Goal: Task Accomplishment & Management: Manage account settings

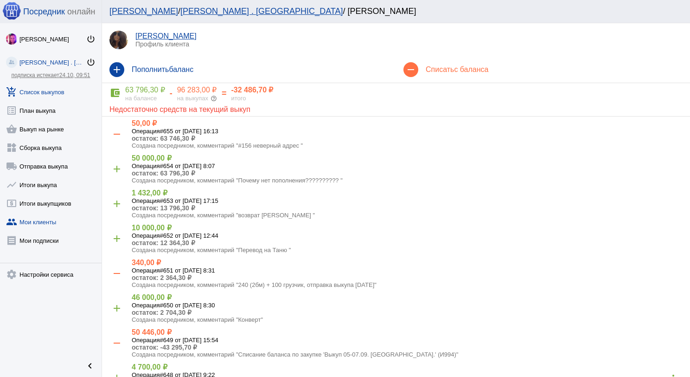
click at [43, 85] on link "add_shopping_cart Список выкупов" at bounding box center [51, 90] width 102 height 19
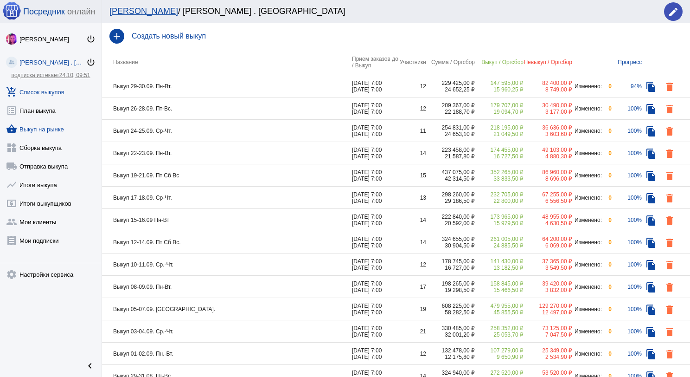
click at [30, 127] on link "shopping_basket Выкуп на рынке" at bounding box center [51, 127] width 102 height 19
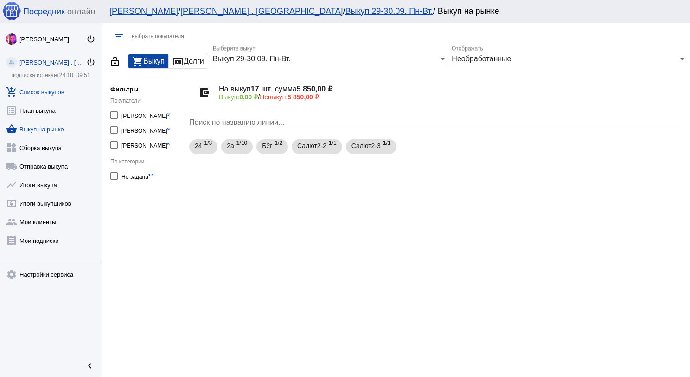
click at [34, 93] on link "add_shopping_cart Список выкупов" at bounding box center [51, 90] width 102 height 19
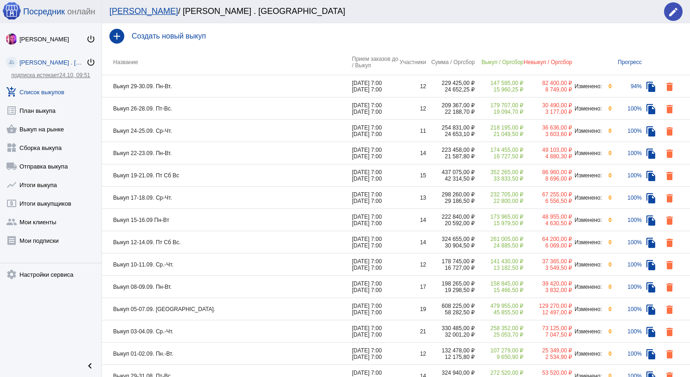
click at [219, 86] on td "Выкуп 29-30.09. Пн-Вт." at bounding box center [227, 86] width 250 height 22
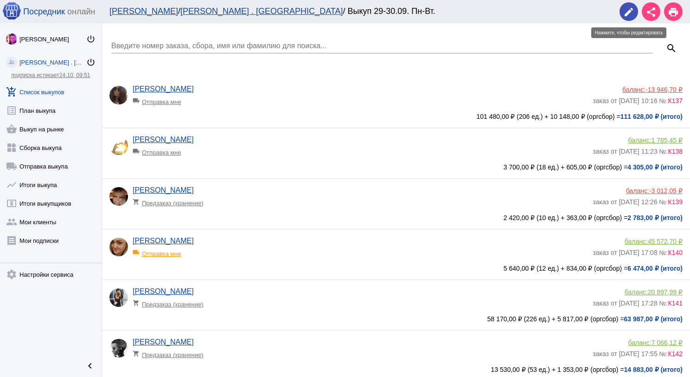
click at [629, 7] on mat-icon "edit" at bounding box center [628, 11] width 11 height 11
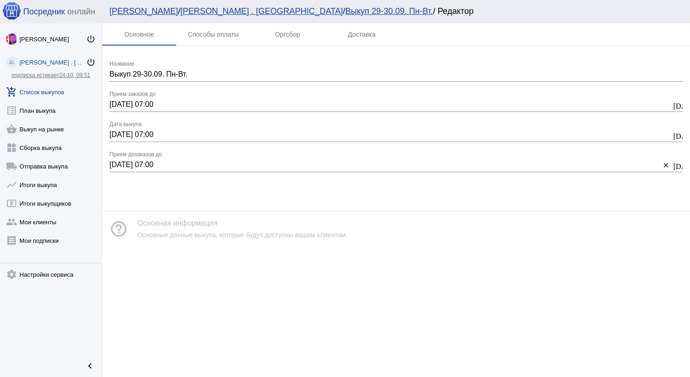
click at [39, 91] on link "add_shopping_cart Список выкупов" at bounding box center [51, 90] width 102 height 19
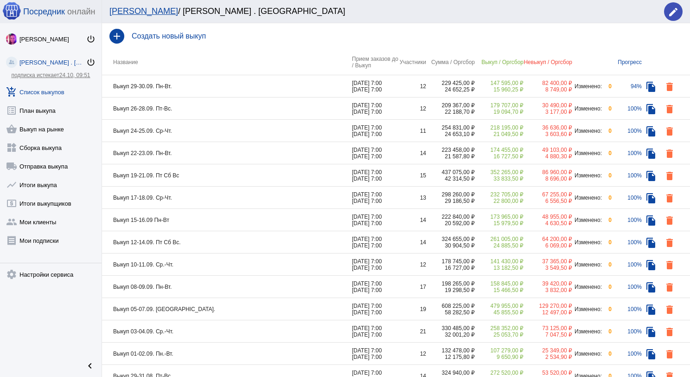
click at [202, 109] on td "Выкуп 26-28.09. Пт-Вс." at bounding box center [227, 108] width 250 height 22
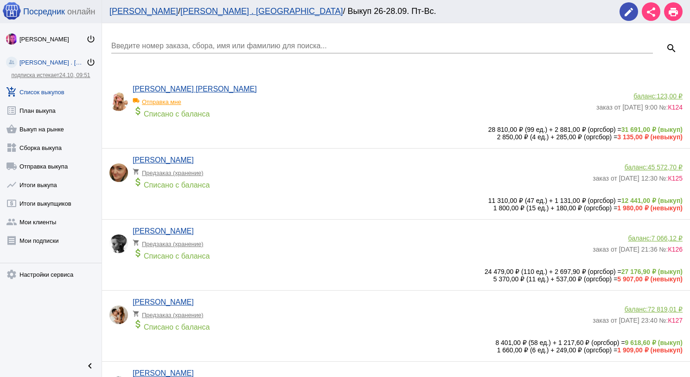
click at [205, 43] on input "Введите номер заказа, сбора, имя или фамилию для поиска..." at bounding box center [382, 46] width 542 height 8
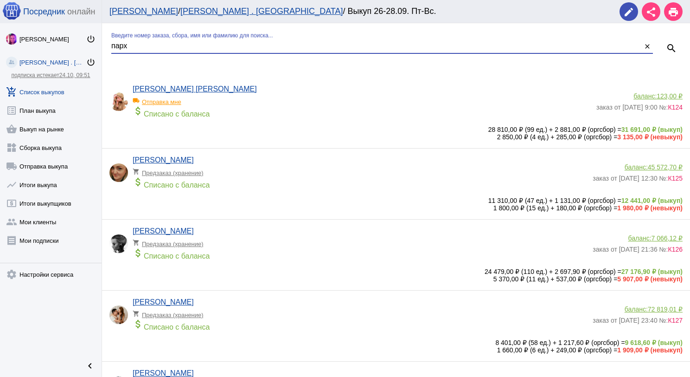
type input "парх"
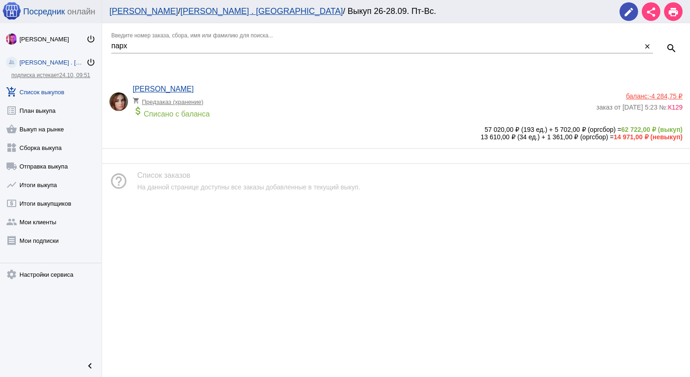
click at [640, 98] on div "баланс: -4 284,75 ₽" at bounding box center [640, 95] width 86 height 7
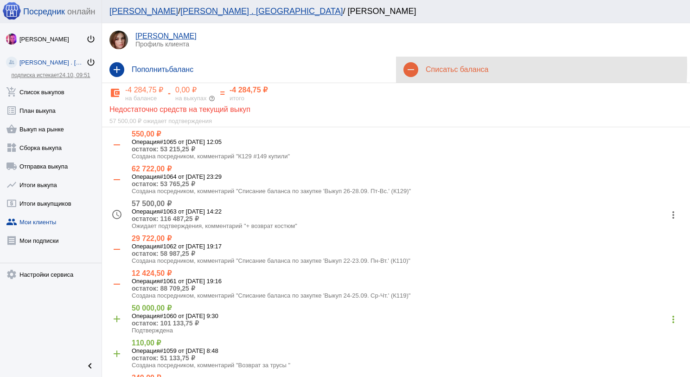
click at [456, 67] on span "с баланса" at bounding box center [471, 69] width 34 height 8
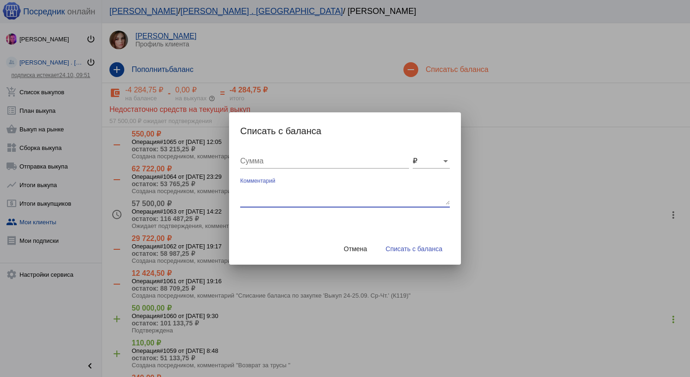
click at [284, 187] on textarea "Комментарий" at bounding box center [345, 195] width 210 height 19
type textarea "360 (3бм) + 300 грузчик, отправка выкупа 29.09.2025"
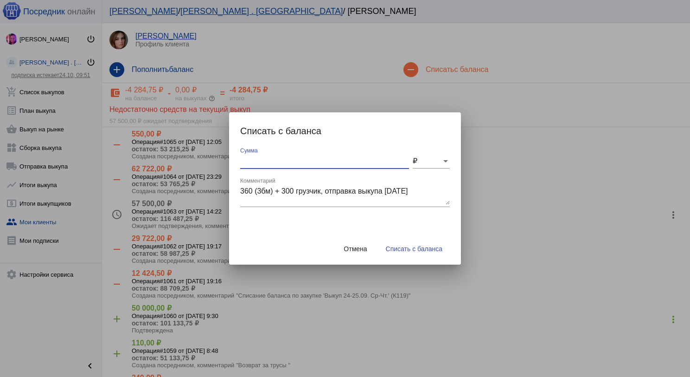
click at [295, 161] on input "Сумма" at bounding box center [324, 161] width 169 height 8
click at [243, 165] on input "Сумма" at bounding box center [324, 161] width 169 height 8
click at [241, 188] on textarea "360 (3бм) + 300 грузчик, отправка выкупа 29.09.2025" at bounding box center [345, 195] width 210 height 19
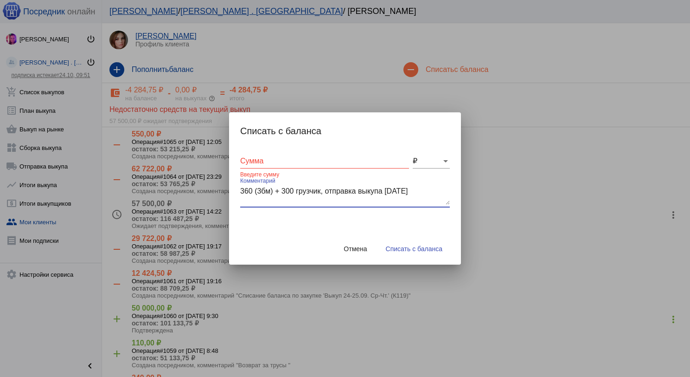
click at [245, 161] on input "Сумма" at bounding box center [324, 161] width 169 height 8
click at [241, 186] on textarea "360 (3бм) + 300 грузчик, отправка выкупа 29.09.2025" at bounding box center [345, 195] width 210 height 19
click at [249, 161] on input "Сумма" at bounding box center [324, 161] width 169 height 8
click at [239, 187] on div "Сумма Введите сумму ₽ 360 (3бм) + 300 грузчик, отправка выкупа 29.09.2025 Комме…" at bounding box center [345, 190] width 232 height 85
click at [249, 161] on input "Сумма" at bounding box center [324, 161] width 169 height 8
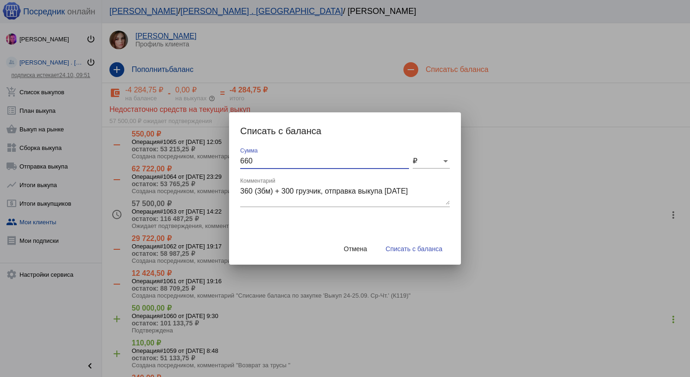
type input "660"
click at [403, 251] on span "Списать с баланса" at bounding box center [414, 248] width 57 height 7
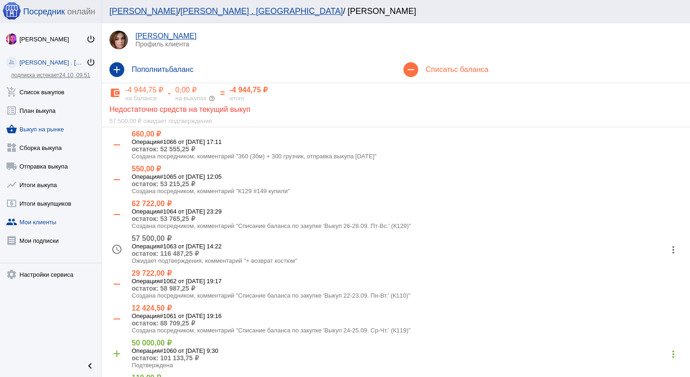
click at [33, 134] on link "shopping_basket Выкуп на рынке" at bounding box center [51, 127] width 102 height 19
